Goal: Task Accomplishment & Management: Use online tool/utility

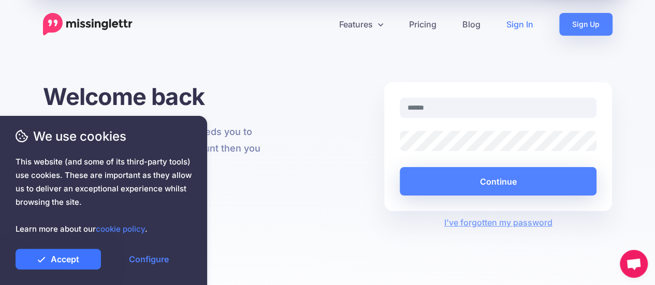
click at [94, 261] on link "Accept" at bounding box center [58, 259] width 85 height 21
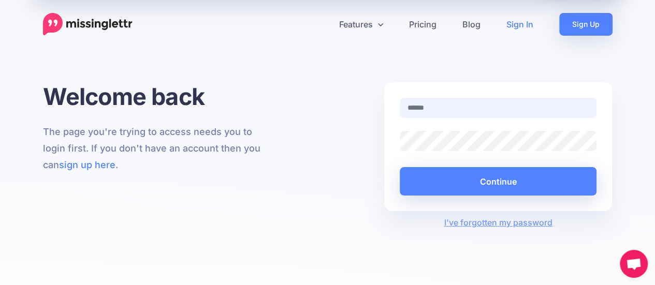
click at [426, 105] on input "text" at bounding box center [498, 108] width 197 height 20
type input "**********"
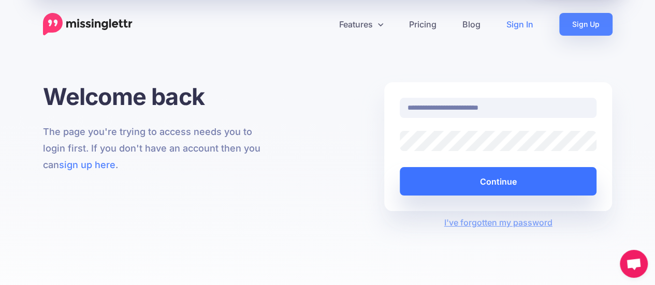
click at [492, 180] on button "Continue" at bounding box center [498, 181] width 197 height 28
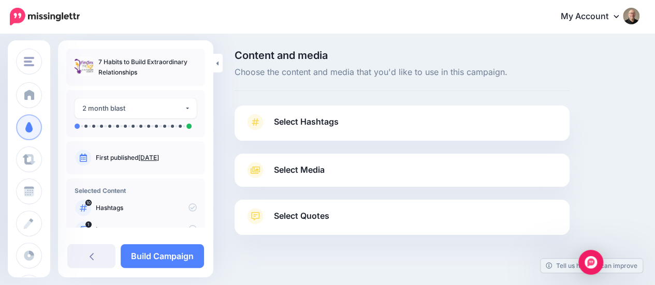
click at [343, 123] on link "Select Hashtags" at bounding box center [402, 127] width 314 height 27
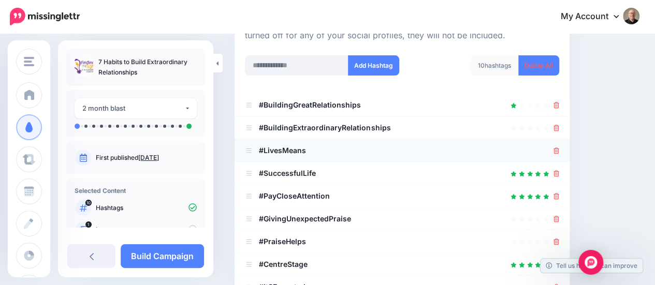
scroll to position [155, 0]
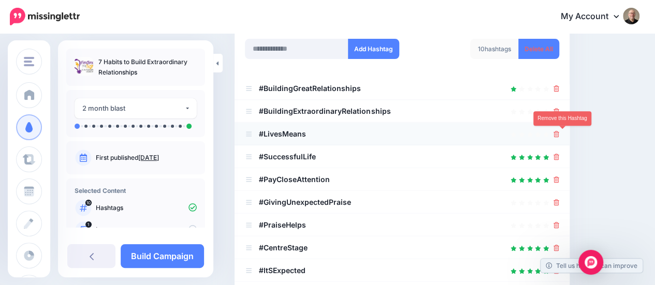
click at [560, 136] on icon at bounding box center [557, 134] width 6 height 6
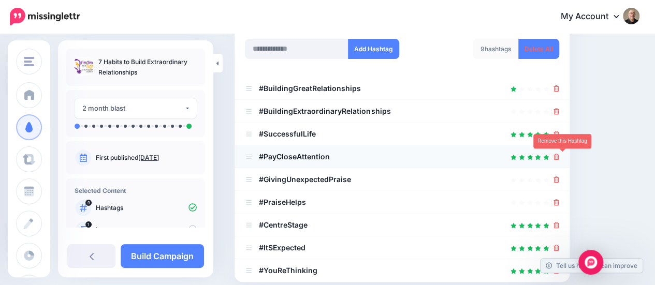
click at [560, 157] on icon at bounding box center [557, 157] width 6 height 6
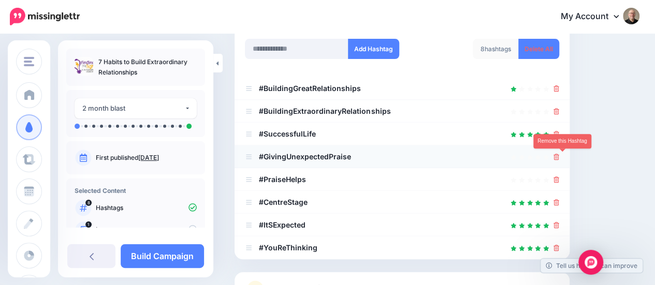
click at [560, 160] on link at bounding box center [557, 156] width 6 height 9
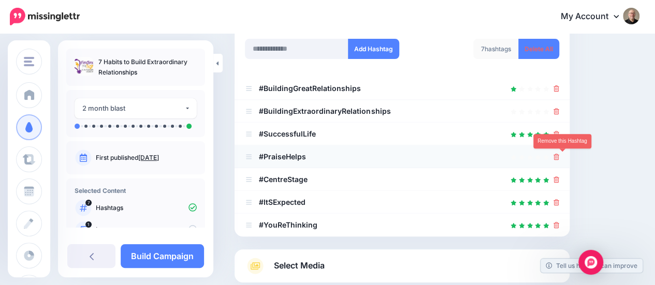
drag, startPoint x: 565, startPoint y: 158, endPoint x: 555, endPoint y: 160, distance: 10.1
click at [560, 158] on icon at bounding box center [557, 157] width 6 height 6
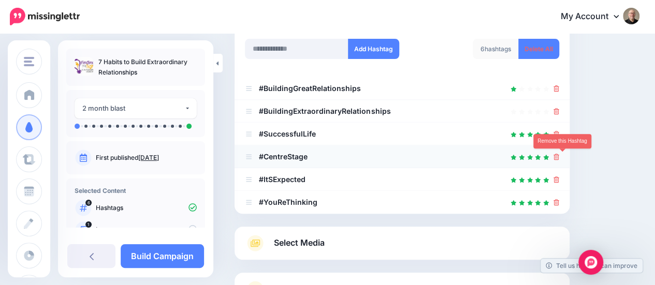
click at [560, 155] on icon at bounding box center [557, 157] width 6 height 6
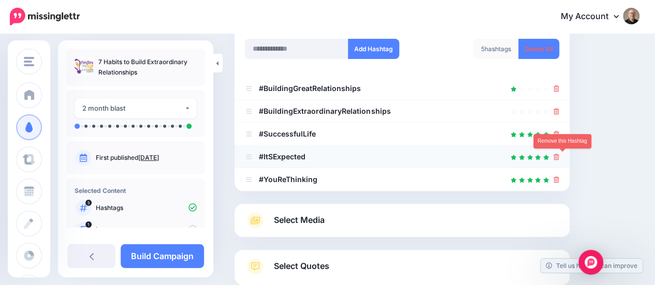
click at [560, 158] on icon at bounding box center [557, 157] width 6 height 6
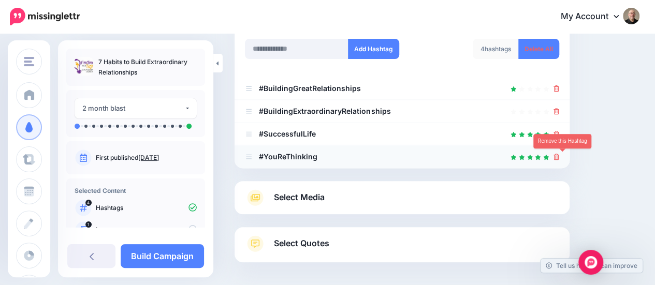
click at [560, 156] on icon at bounding box center [557, 157] width 6 height 6
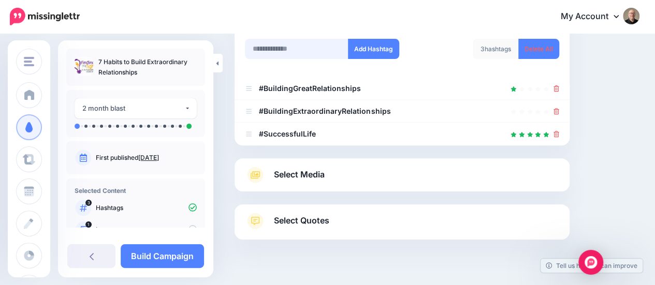
click at [282, 41] on input "text" at bounding box center [297, 49] width 104 height 20
type input "**********"
click at [371, 49] on button "Add Hashtag" at bounding box center [373, 49] width 51 height 20
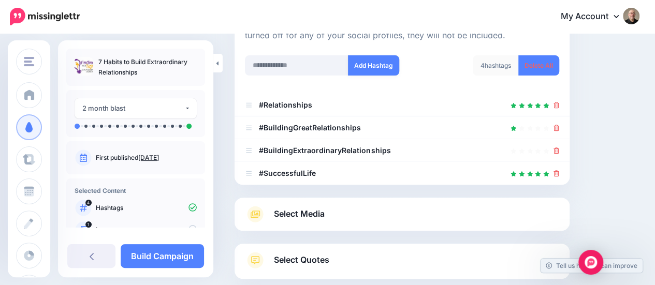
scroll to position [162, 0]
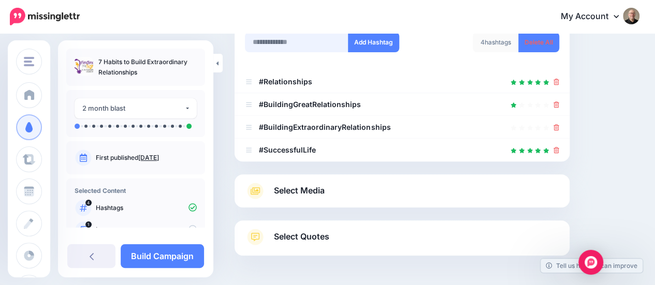
click at [296, 44] on input "text" at bounding box center [297, 42] width 104 height 20
type input "**********"
click at [375, 42] on button "Add Hashtag" at bounding box center [373, 42] width 51 height 20
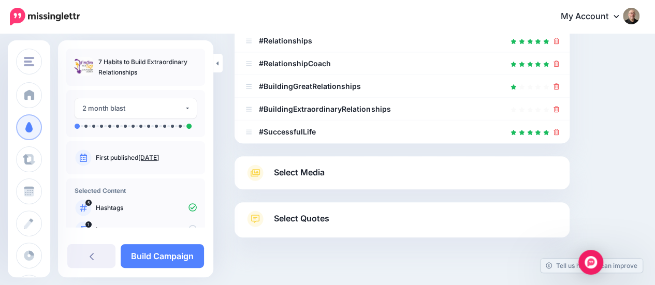
scroll to position [180, 0]
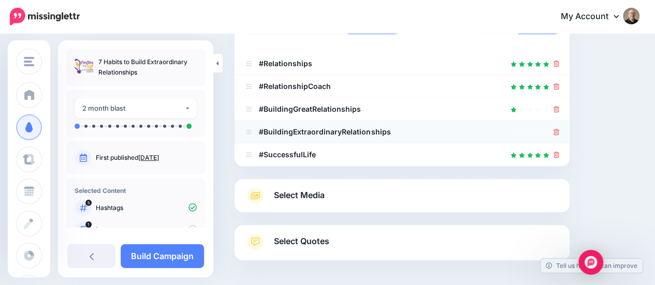
click at [560, 133] on icon at bounding box center [557, 132] width 6 height 6
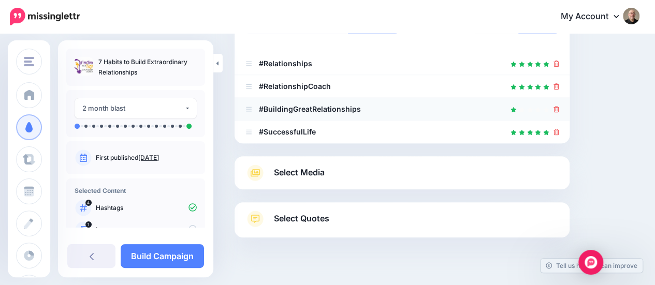
click at [560, 110] on icon at bounding box center [557, 109] width 6 height 6
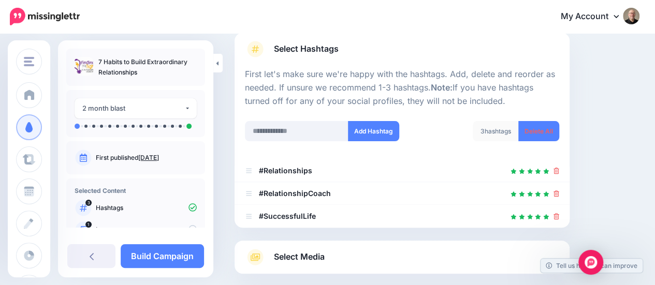
scroll to position [177, 0]
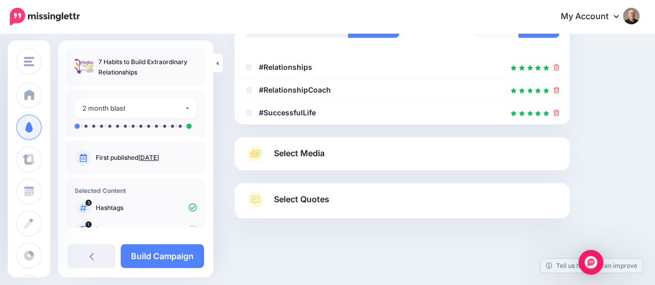
click at [297, 155] on span "Select Media" at bounding box center [299, 154] width 51 height 14
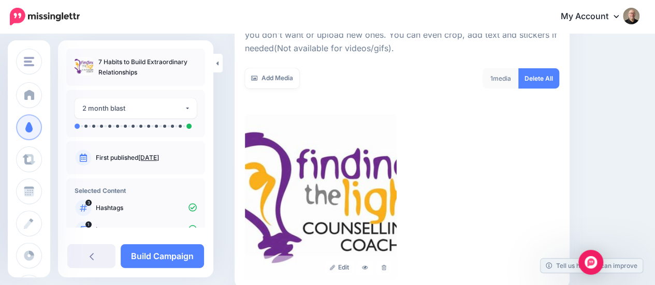
scroll to position [132, 0]
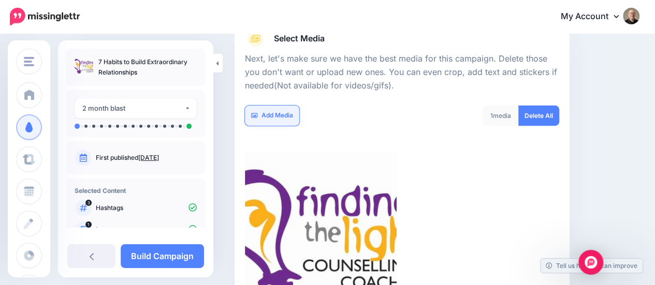
click at [280, 118] on link "Add Media" at bounding box center [272, 116] width 54 height 20
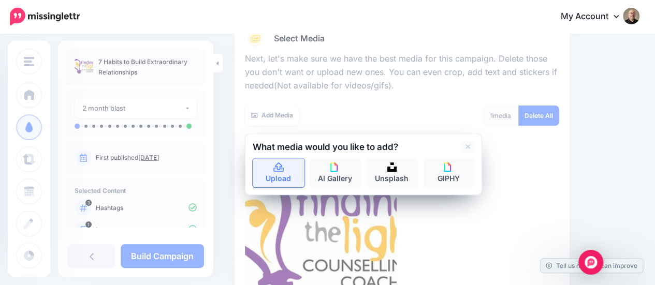
click at [278, 170] on icon at bounding box center [279, 167] width 12 height 9
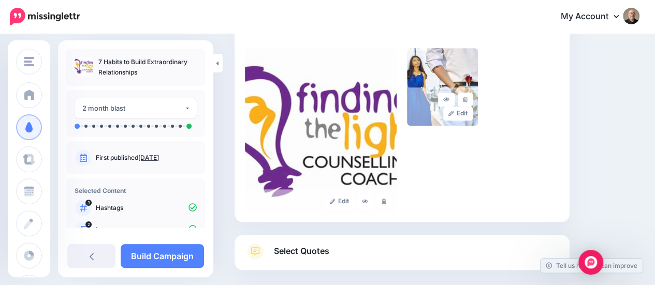
scroll to position [183, 0]
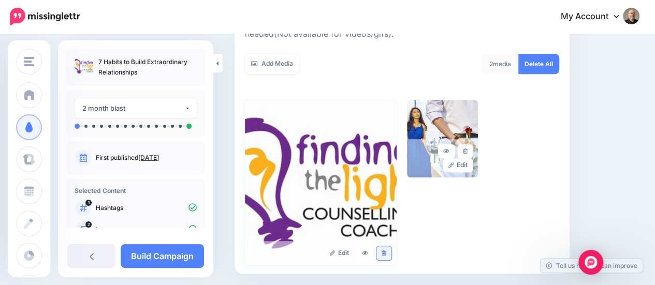
click at [386, 254] on icon at bounding box center [384, 254] width 5 height 6
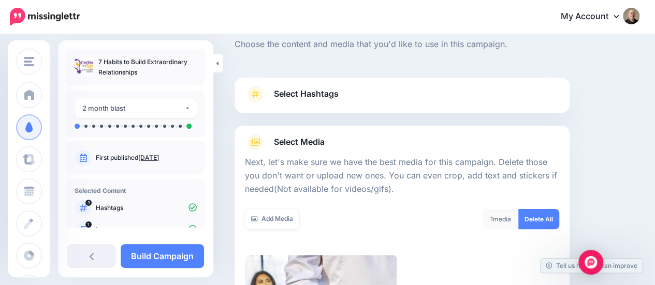
scroll to position [132, 0]
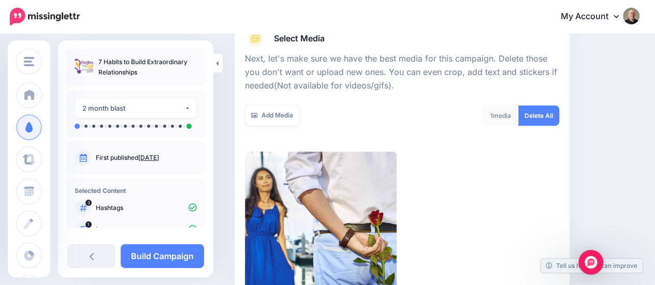
click at [451, 118] on div "1 media Delete All" at bounding box center [484, 122] width 165 height 33
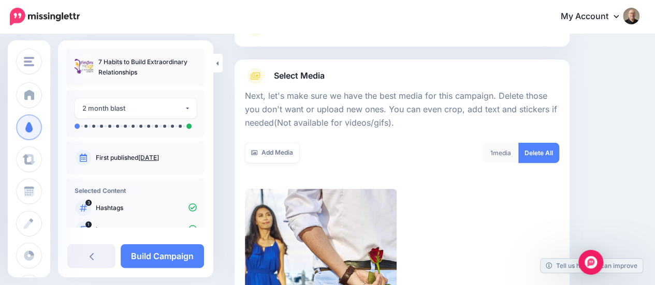
scroll to position [259, 0]
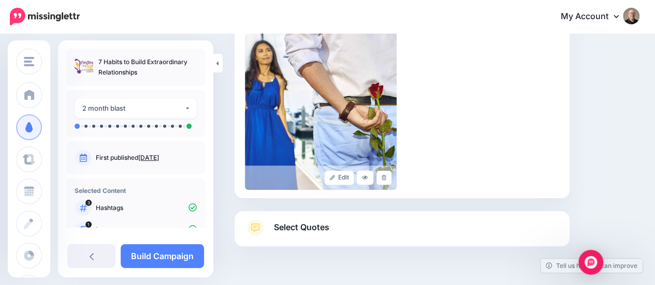
click at [310, 228] on span "Select Quotes" at bounding box center [301, 228] width 55 height 14
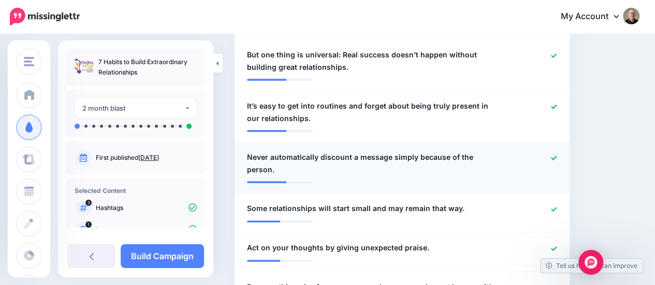
scroll to position [466, 0]
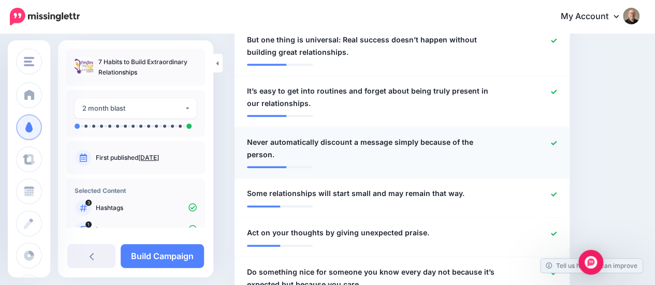
drag, startPoint x: 562, startPoint y: 144, endPoint x: 552, endPoint y: 148, distance: 10.4
click at [557, 144] on icon at bounding box center [554, 143] width 6 height 6
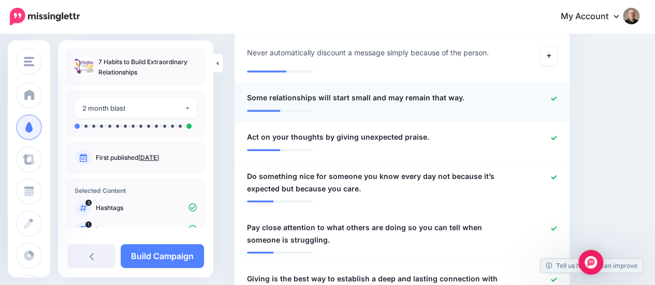
scroll to position [570, 0]
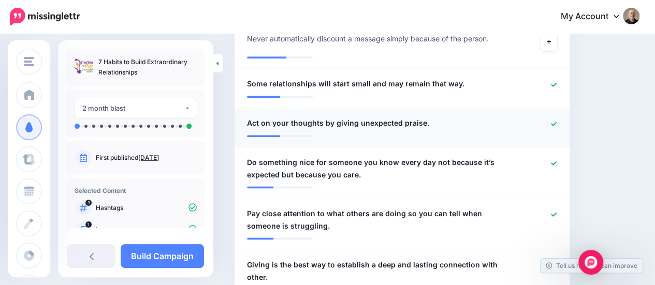
click at [557, 123] on icon at bounding box center [554, 124] width 6 height 4
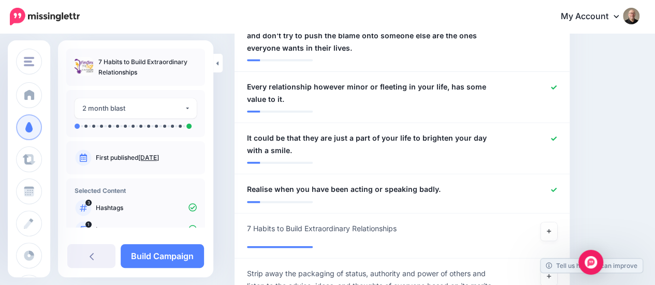
scroll to position [1140, 0]
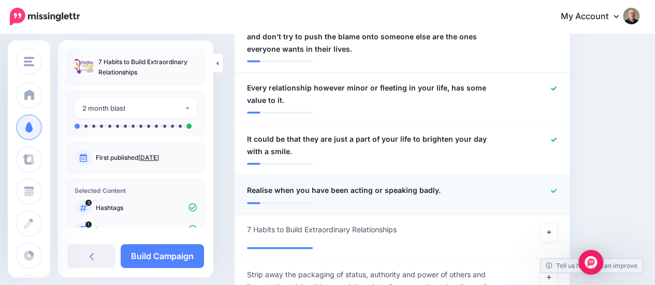
click at [557, 190] on icon at bounding box center [554, 192] width 6 height 6
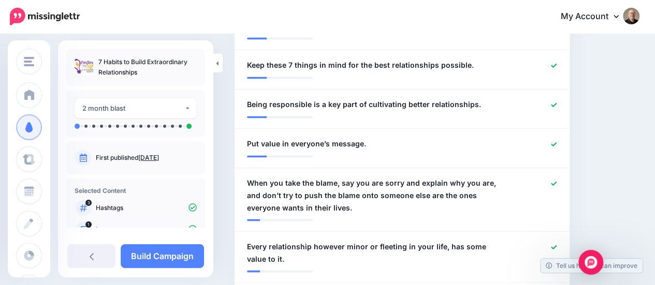
scroll to position [984, 0]
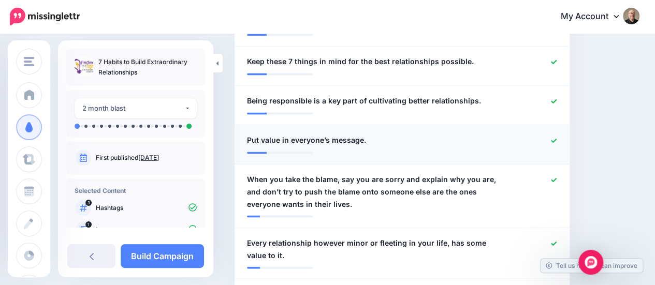
drag, startPoint x: 561, startPoint y: 140, endPoint x: 546, endPoint y: 139, distance: 15.6
click at [557, 140] on icon at bounding box center [554, 141] width 6 height 4
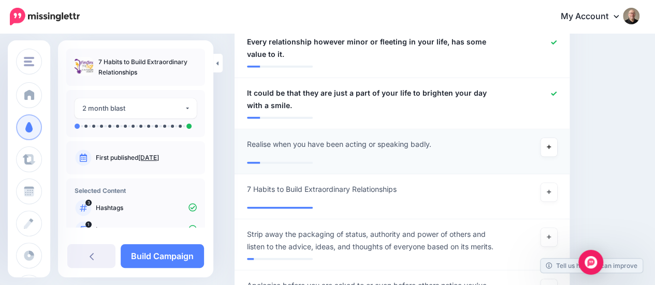
scroll to position [1140, 0]
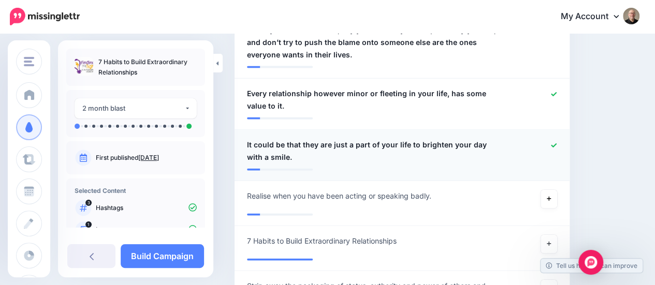
click at [557, 146] on icon at bounding box center [554, 146] width 6 height 4
click at [137, 260] on link "Build Campaign" at bounding box center [162, 257] width 83 height 24
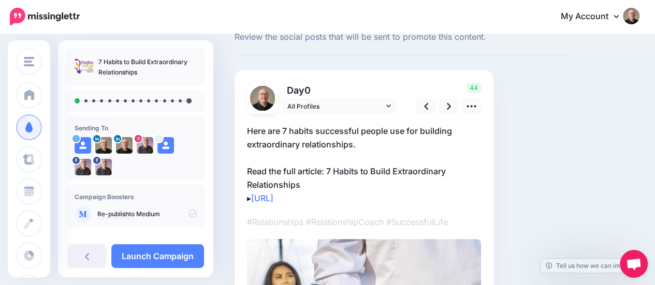
scroll to position [52, 0]
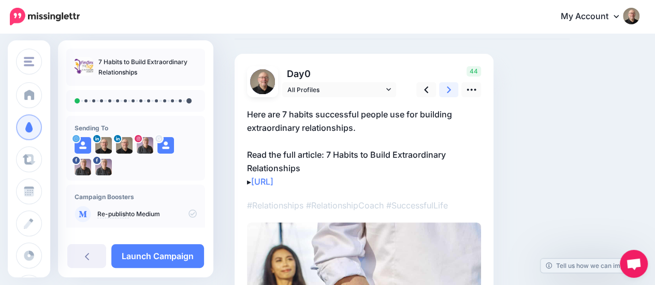
click at [449, 91] on icon at bounding box center [449, 89] width 4 height 11
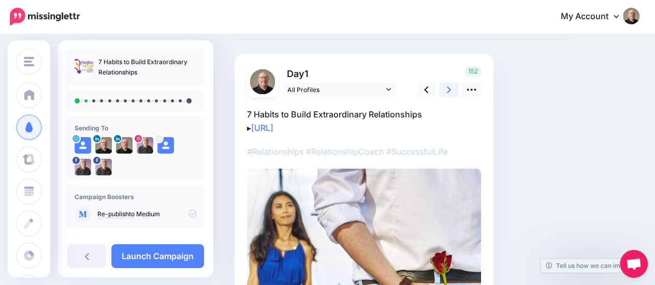
click at [448, 90] on icon at bounding box center [449, 89] width 4 height 11
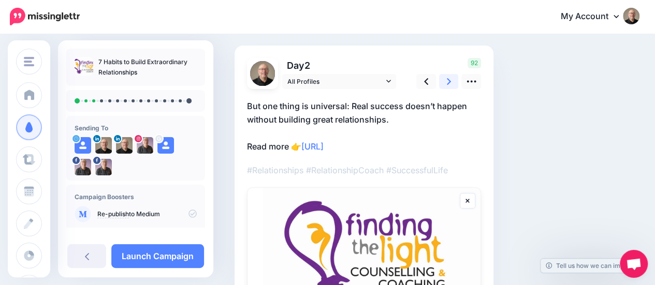
scroll to position [104, 0]
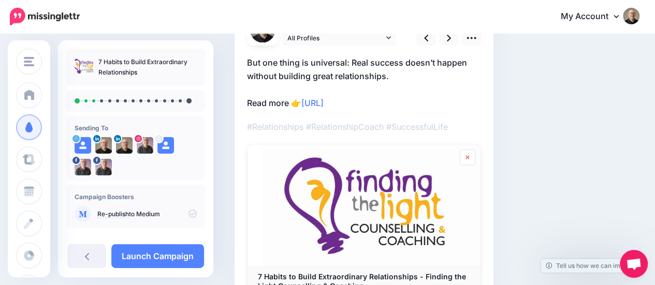
click at [468, 157] on icon at bounding box center [468, 157] width 4 height 4
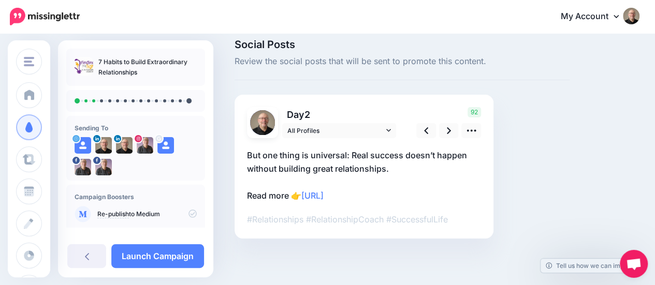
scroll to position [10, 0]
click at [447, 130] on icon at bounding box center [449, 131] width 4 height 11
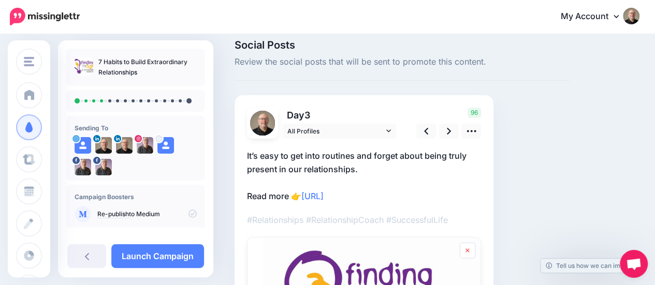
click at [469, 248] on icon at bounding box center [468, 251] width 4 height 6
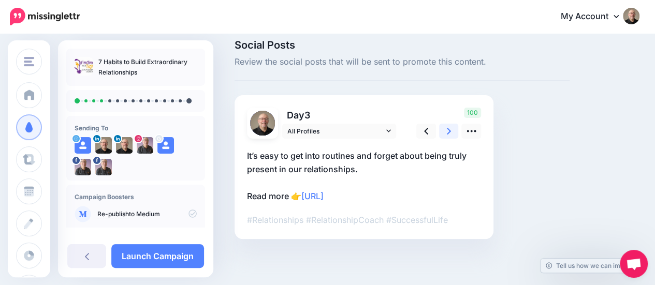
click at [448, 130] on icon at bounding box center [449, 131] width 4 height 11
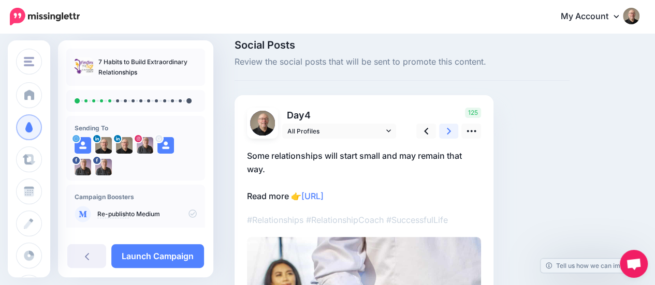
click at [449, 132] on icon at bounding box center [449, 131] width 4 height 7
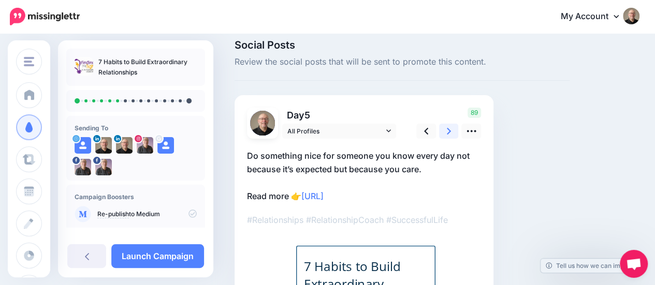
click at [451, 128] on link at bounding box center [449, 131] width 20 height 15
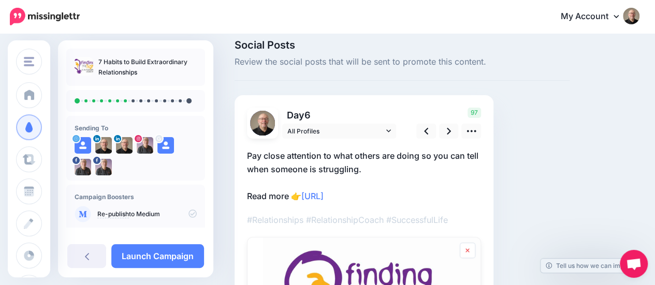
click at [471, 248] on link at bounding box center [468, 251] width 16 height 16
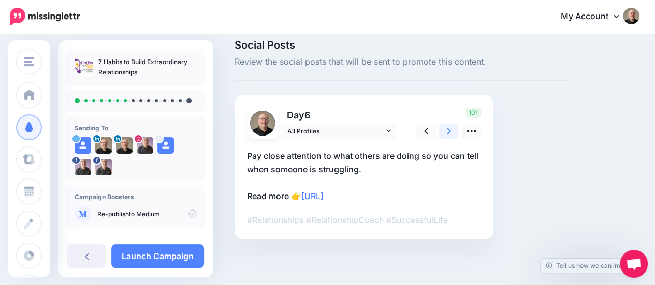
click at [447, 132] on icon at bounding box center [449, 131] width 4 height 11
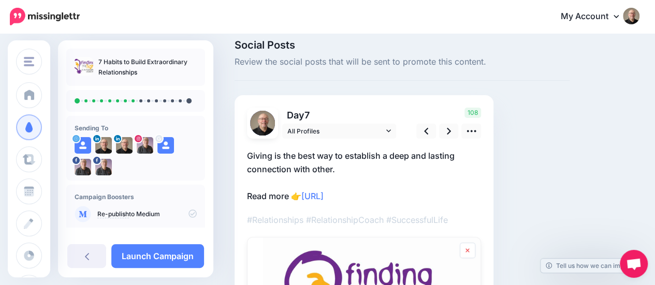
click at [469, 251] on icon at bounding box center [468, 251] width 4 height 6
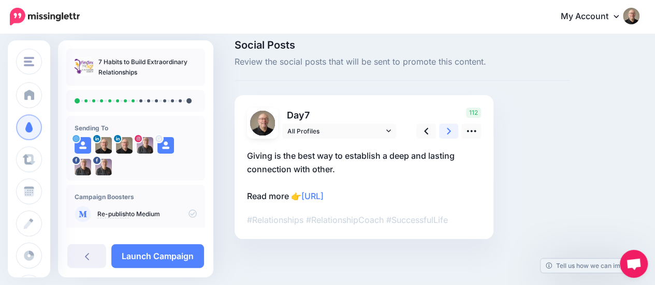
click at [444, 129] on link at bounding box center [449, 131] width 20 height 15
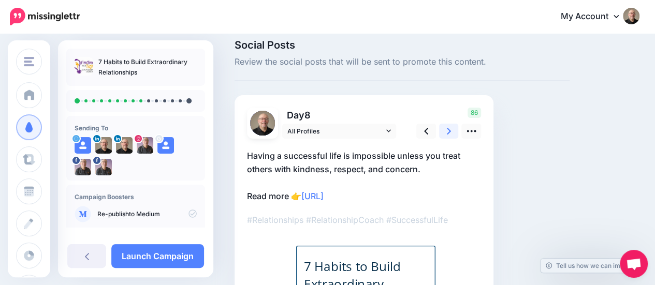
click at [449, 129] on icon at bounding box center [449, 131] width 4 height 7
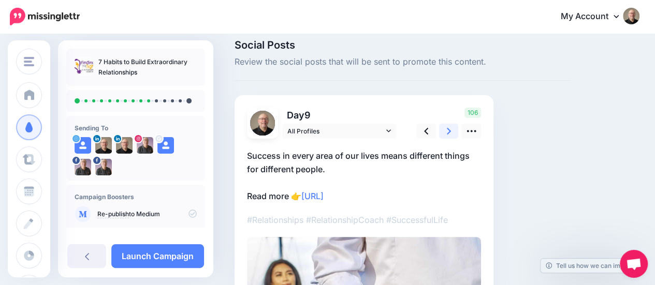
click at [449, 129] on icon at bounding box center [449, 131] width 4 height 7
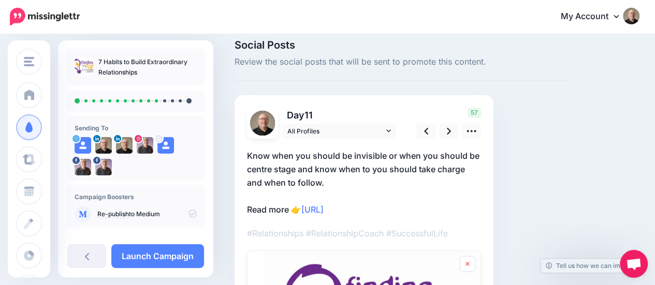
click at [470, 263] on link at bounding box center [468, 264] width 16 height 16
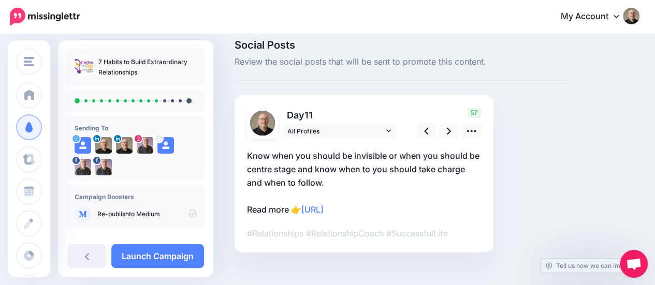
scroll to position [24, 0]
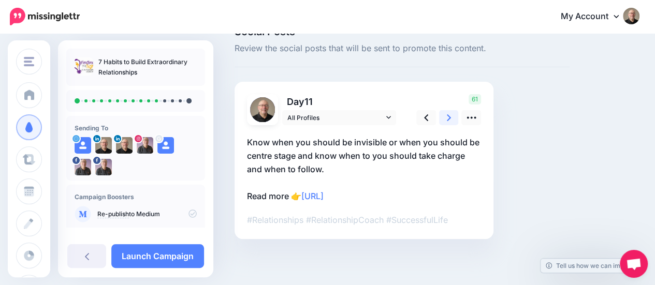
click at [448, 119] on icon at bounding box center [449, 117] width 4 height 11
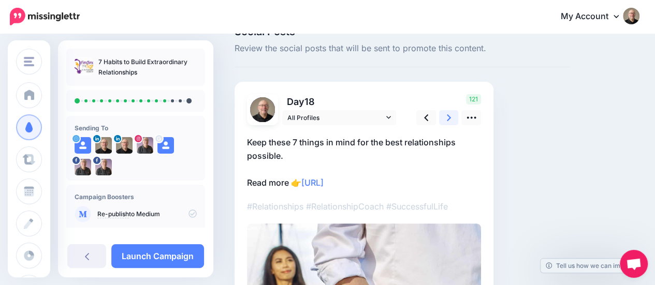
click at [448, 118] on icon at bounding box center [449, 117] width 4 height 11
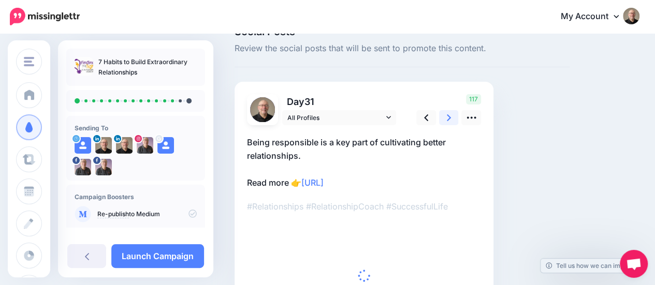
click at [448, 118] on icon at bounding box center [449, 117] width 4 height 11
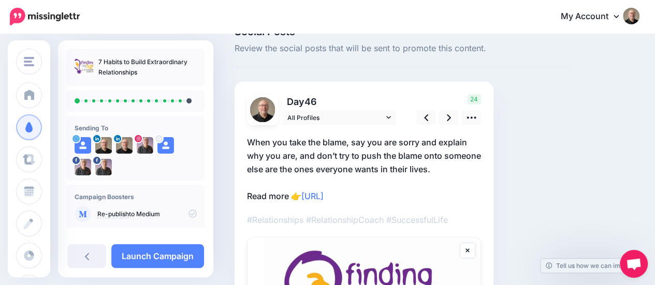
click at [468, 249] on icon at bounding box center [468, 251] width 4 height 4
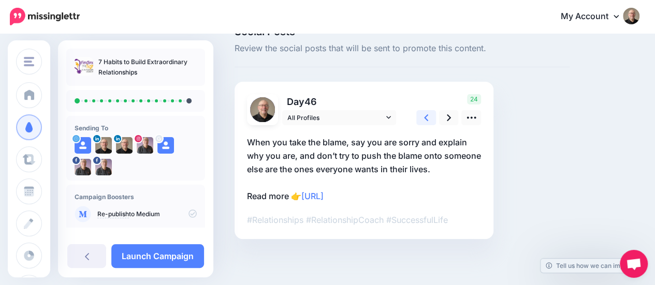
click at [427, 118] on icon at bounding box center [426, 117] width 4 height 11
click at [448, 118] on icon at bounding box center [449, 117] width 4 height 11
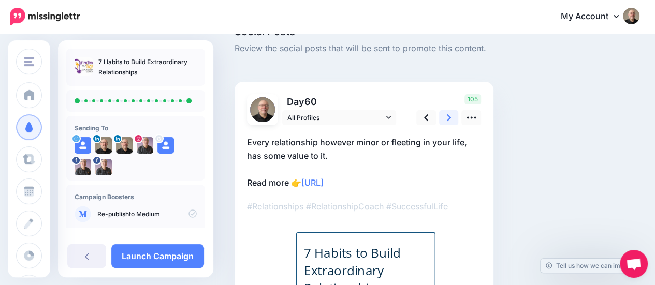
click at [448, 118] on icon at bounding box center [449, 117] width 4 height 11
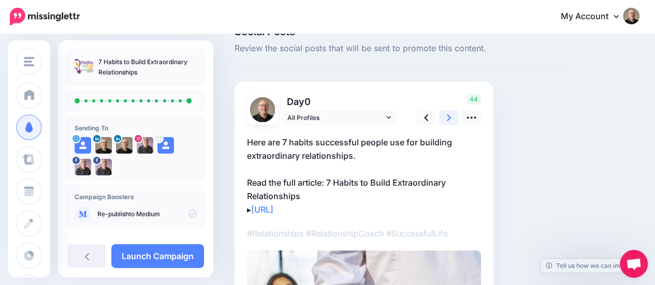
click at [448, 118] on icon at bounding box center [449, 117] width 4 height 11
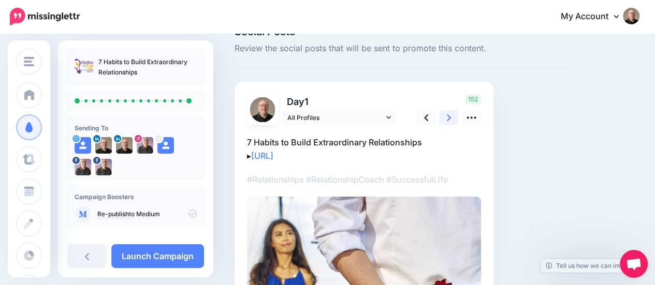
click at [447, 117] on icon at bounding box center [449, 117] width 4 height 11
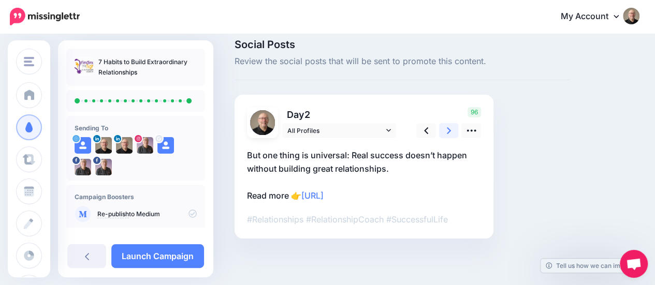
scroll to position [10, 0]
click at [446, 129] on link at bounding box center [449, 131] width 20 height 15
click at [446, 130] on link at bounding box center [449, 131] width 20 height 15
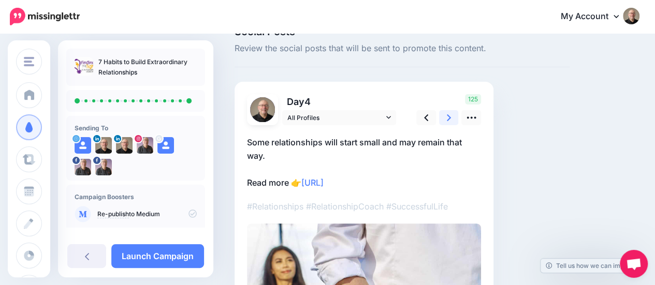
click at [447, 117] on icon at bounding box center [449, 117] width 4 height 11
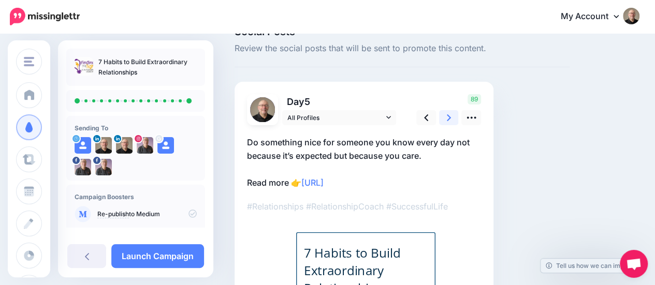
click at [446, 114] on link at bounding box center [449, 117] width 20 height 15
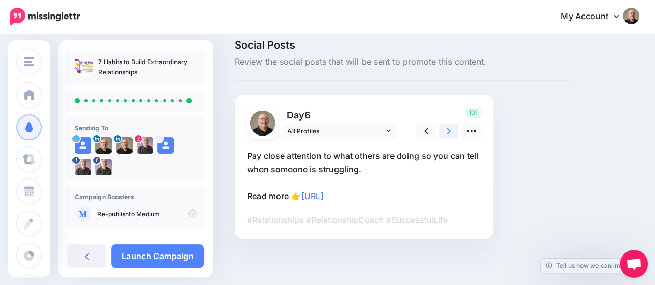
click at [448, 130] on icon at bounding box center [449, 131] width 4 height 11
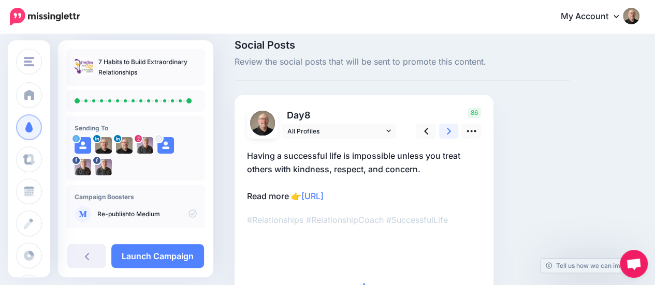
scroll to position [24, 0]
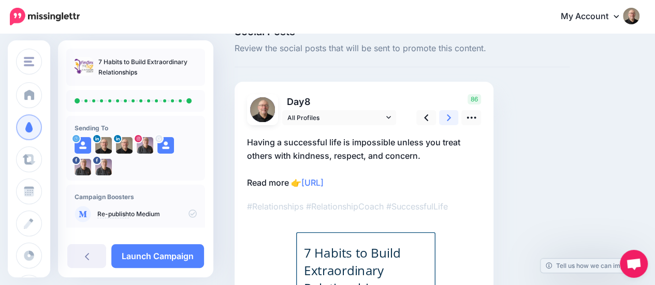
click at [448, 130] on div at bounding box center [364, 233] width 234 height 217
click at [449, 119] on icon at bounding box center [449, 117] width 4 height 7
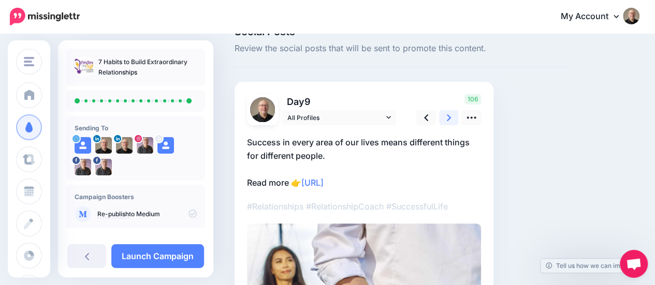
click at [448, 119] on icon at bounding box center [449, 117] width 4 height 7
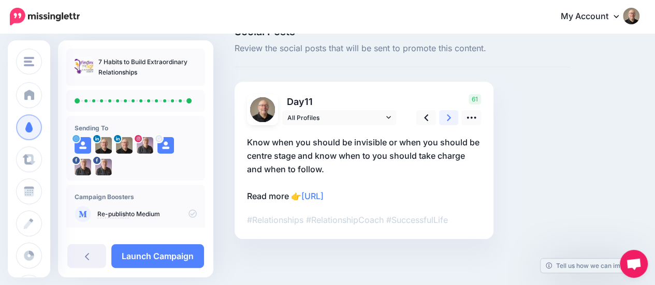
click at [448, 119] on icon at bounding box center [449, 117] width 4 height 7
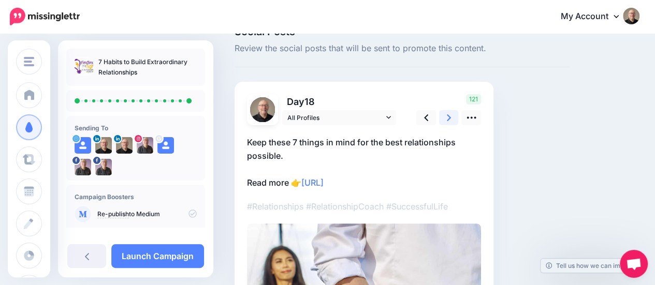
click at [448, 119] on icon at bounding box center [449, 117] width 4 height 7
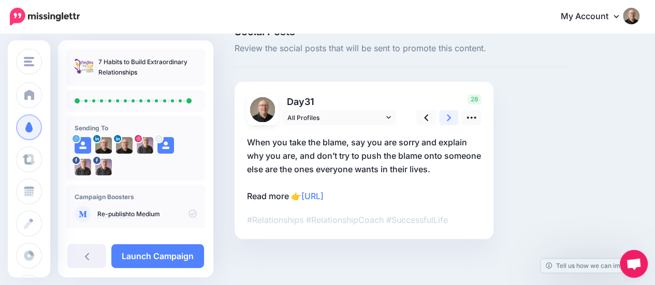
click at [448, 118] on icon at bounding box center [449, 117] width 4 height 11
click at [447, 118] on icon at bounding box center [449, 117] width 4 height 11
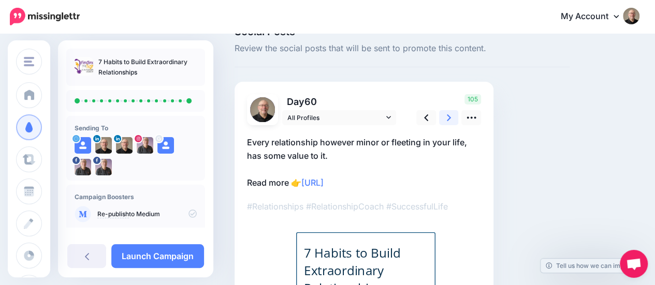
click at [447, 118] on icon at bounding box center [449, 117] width 4 height 11
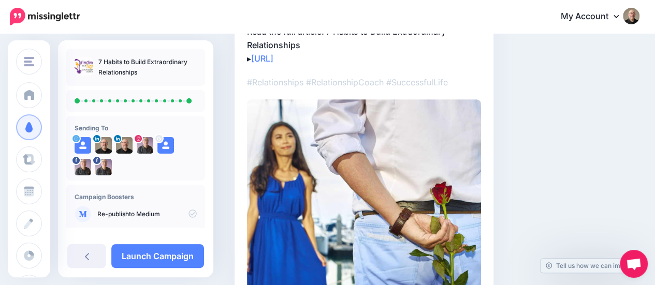
scroll to position [179, 0]
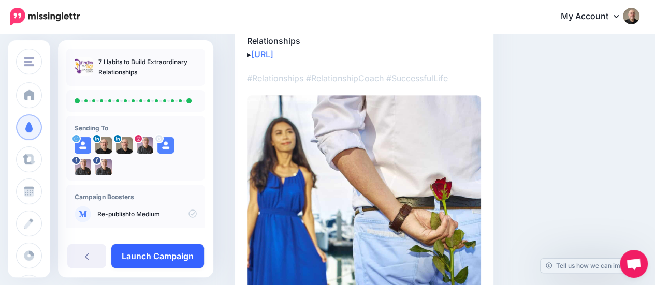
click at [137, 262] on link "Launch Campaign" at bounding box center [157, 257] width 93 height 24
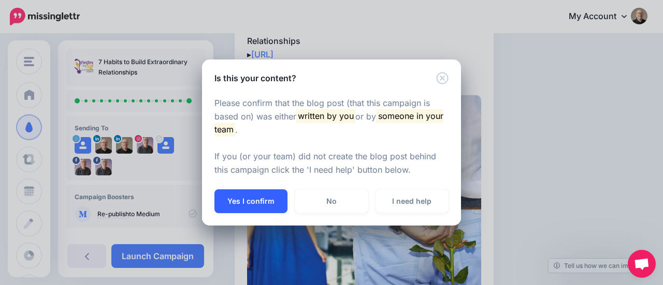
click at [231, 200] on button "Yes I confirm" at bounding box center [250, 202] width 73 height 24
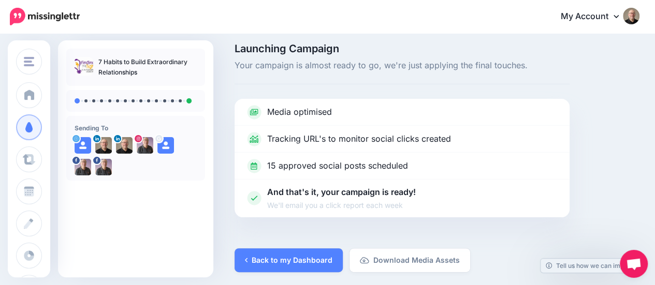
scroll to position [9, 0]
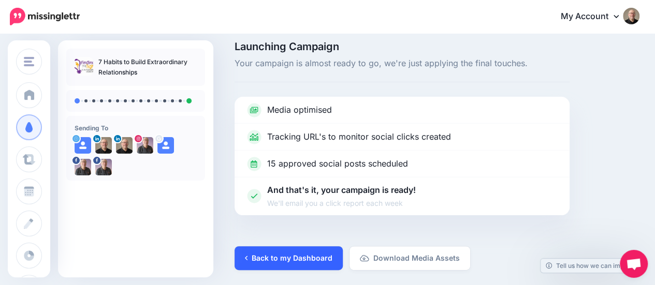
click at [279, 257] on link "Back to my Dashboard" at bounding box center [289, 259] width 108 height 24
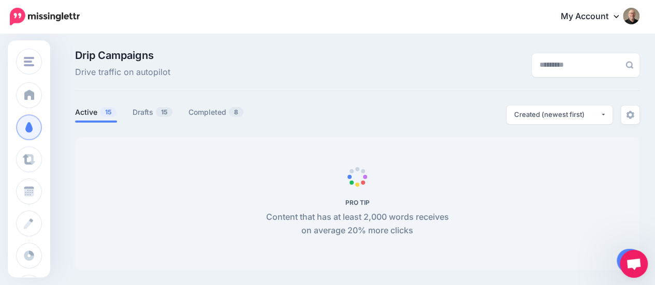
click at [619, 16] on icon at bounding box center [616, 16] width 5 height 3
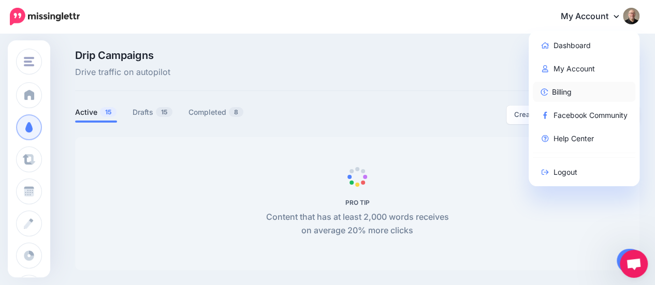
click at [567, 90] on link "Billing" at bounding box center [584, 92] width 103 height 20
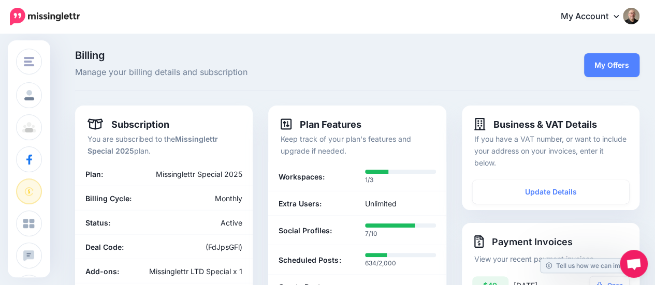
click at [640, 15] on img at bounding box center [631, 16] width 17 height 17
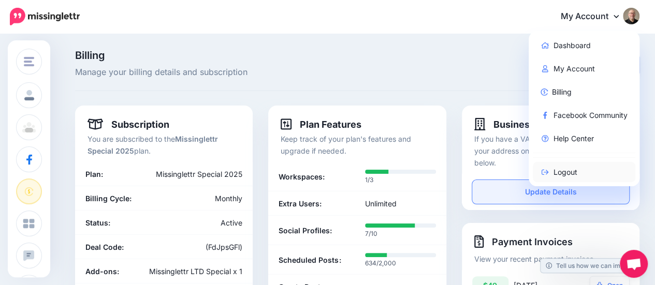
click at [566, 175] on link "Logout" at bounding box center [584, 172] width 103 height 20
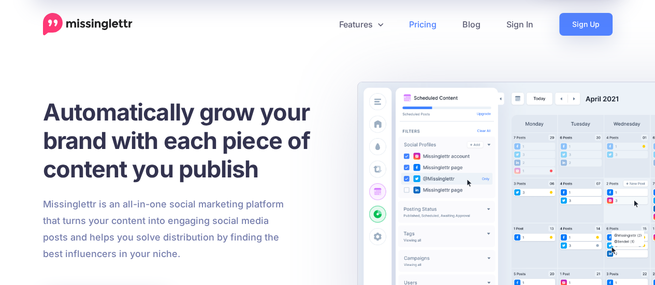
click at [422, 24] on link "Pricing" at bounding box center [422, 24] width 53 height 23
